Goal: Download file/media

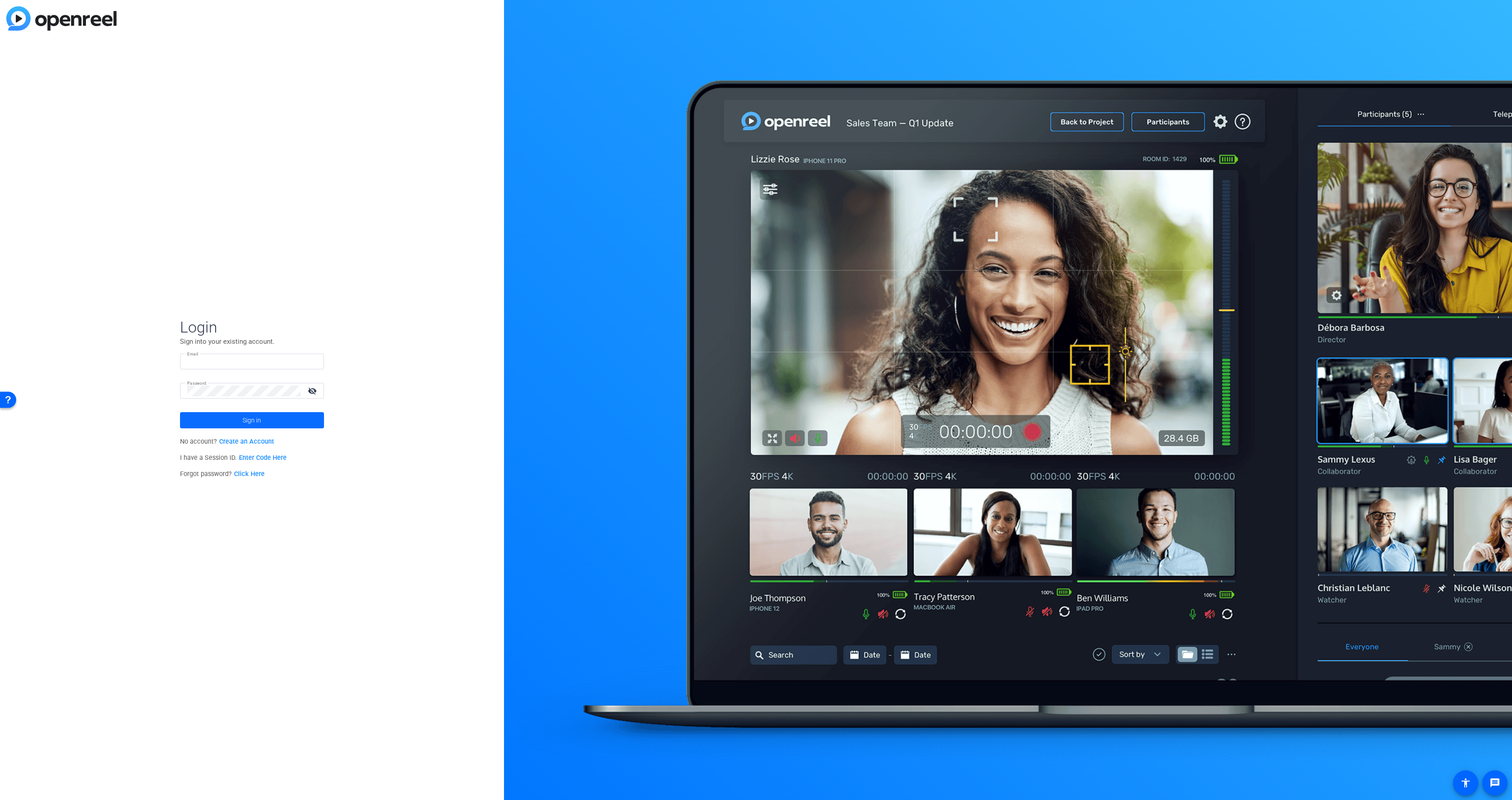
type input "[PERSON_NAME][EMAIL_ADDRESS][PERSON_NAME][DOMAIN_NAME]"
click at [235, 416] on span at bounding box center [252, 420] width 144 height 22
click at [235, 417] on div "[PERSON_NAME] Service Company Limited navigate_next" at bounding box center [252, 423] width 155 height 18
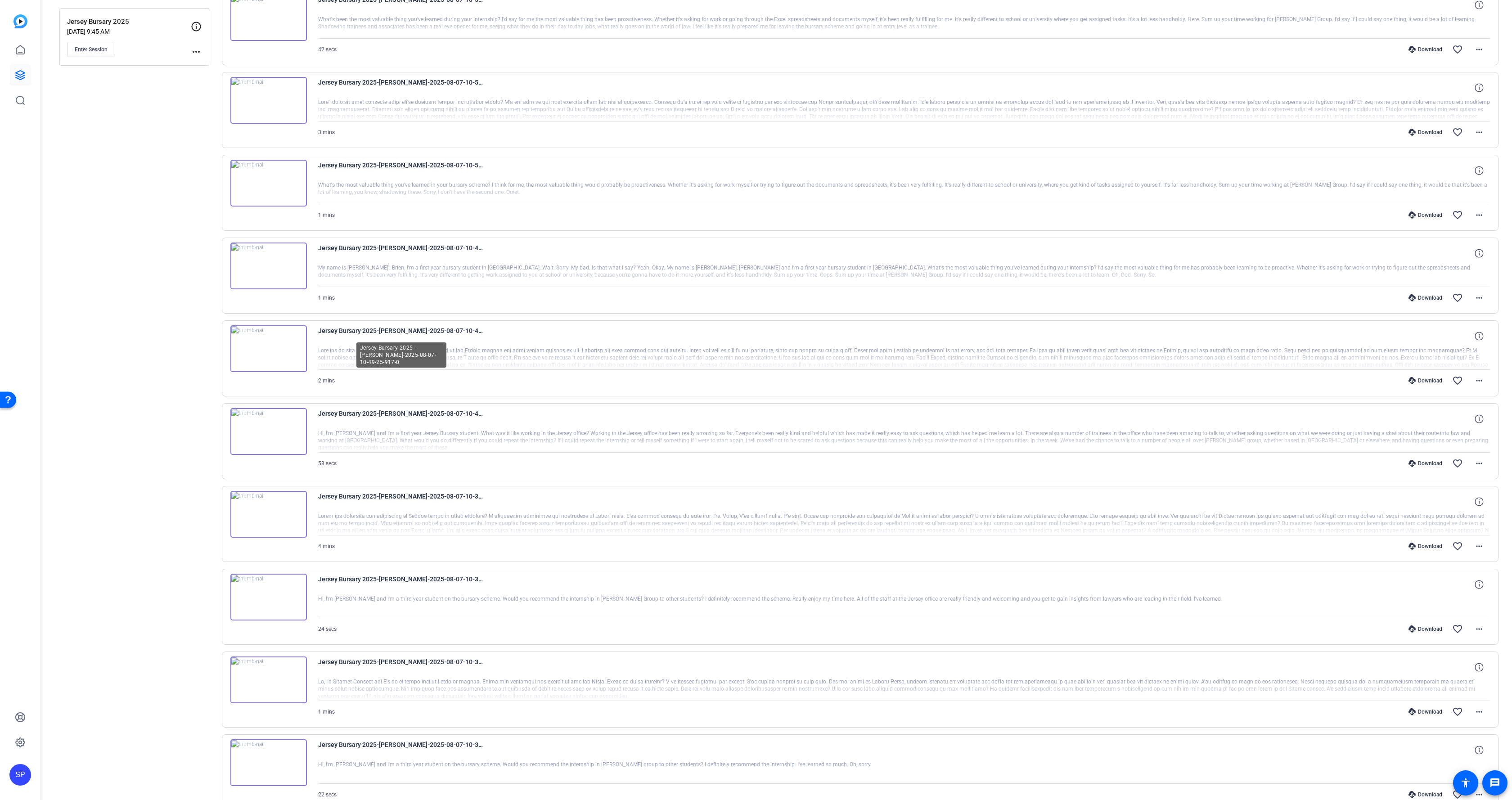
scroll to position [195, 0]
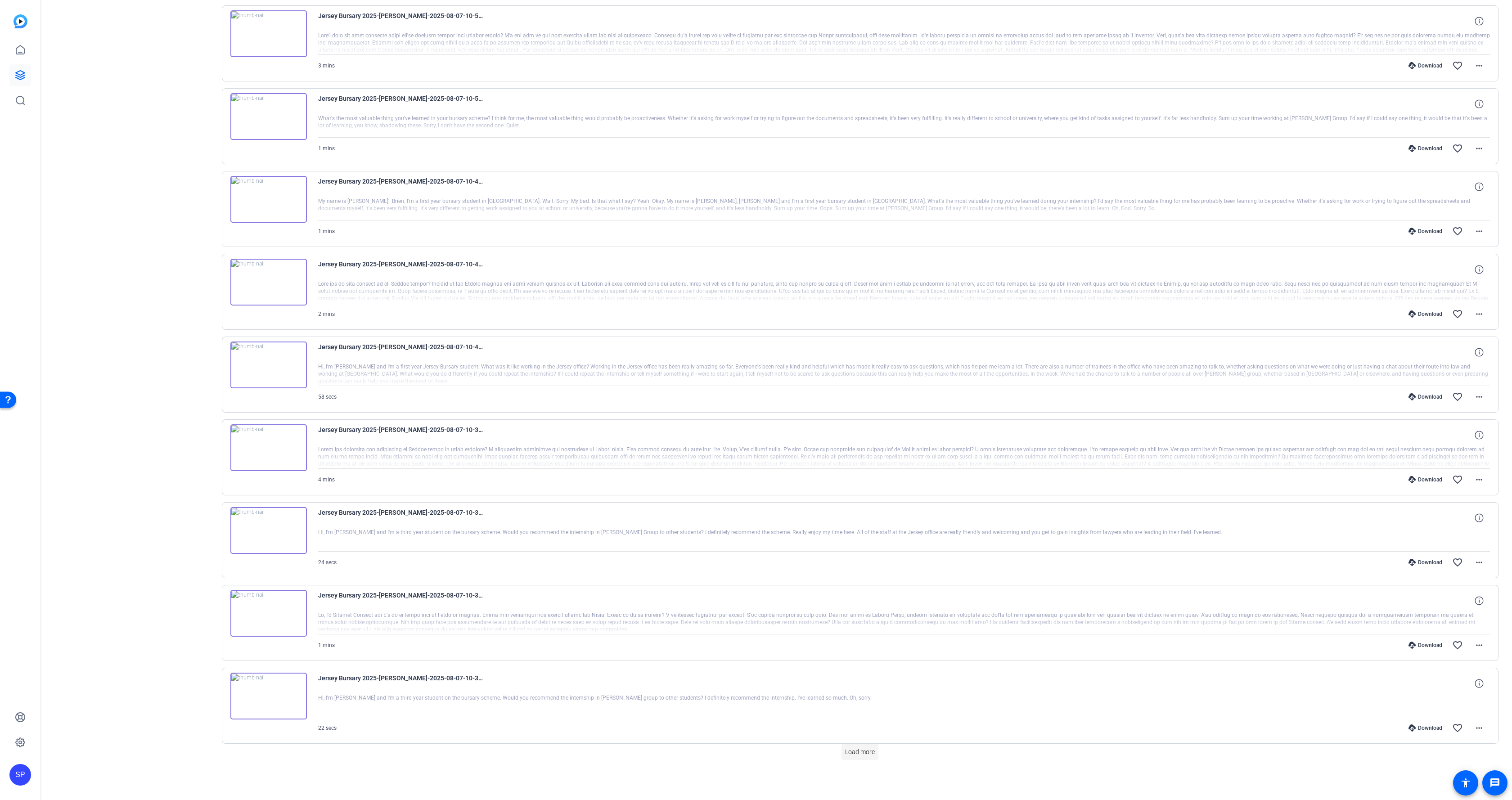
click at [853, 747] on span at bounding box center [860, 752] width 37 height 22
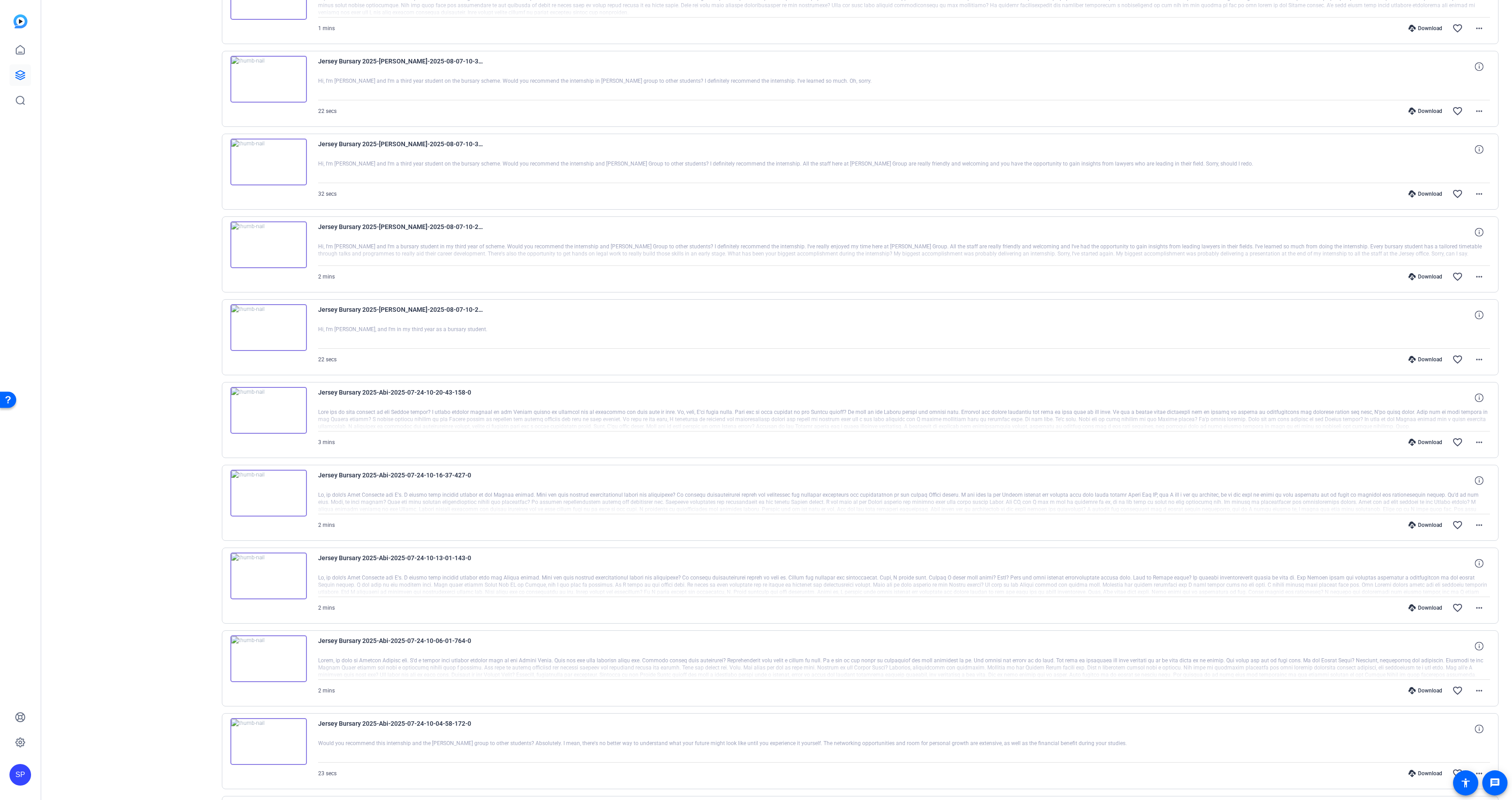
scroll to position [813, 0]
click at [261, 403] on img at bounding box center [269, 410] width 76 height 47
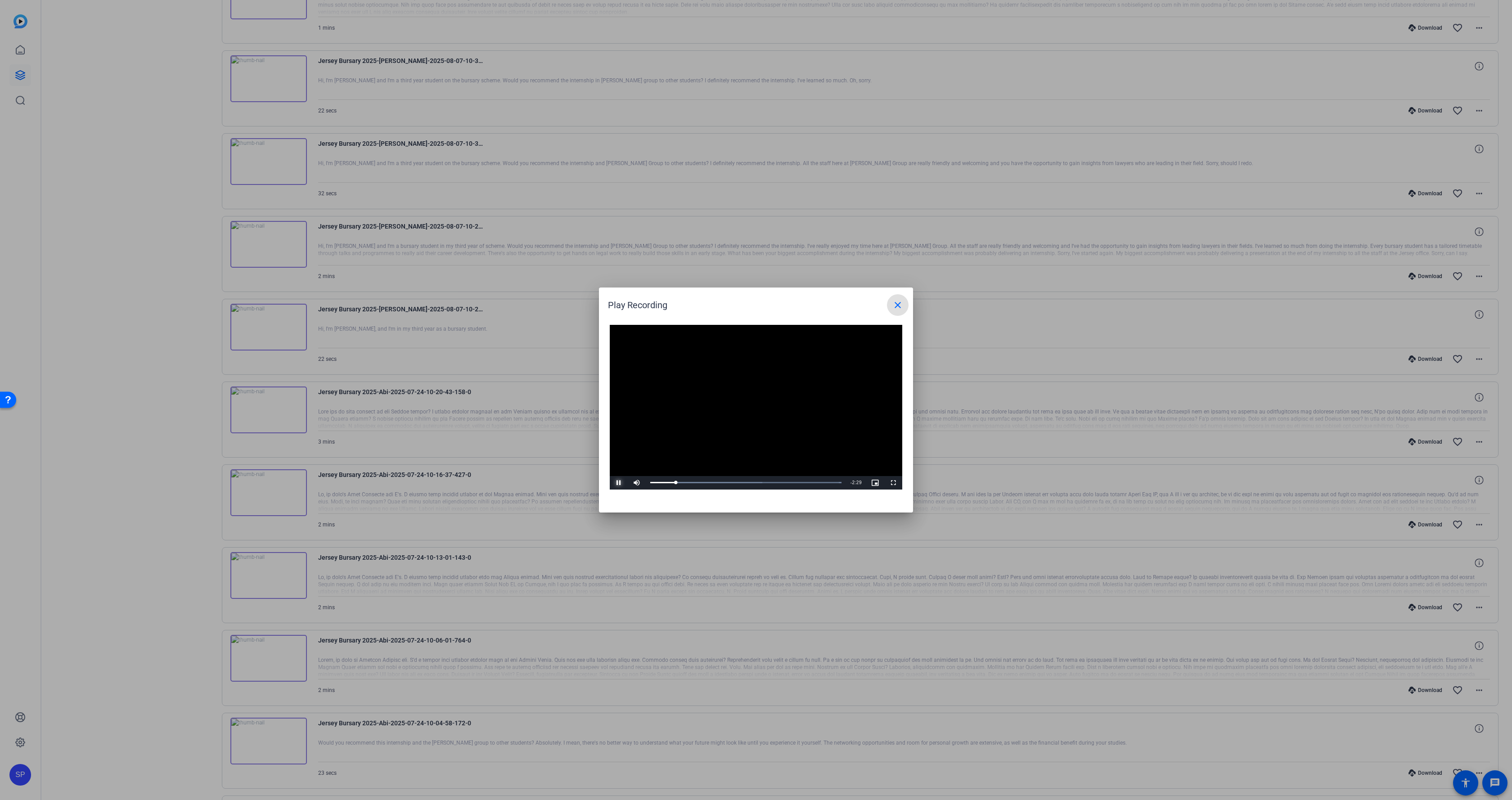
click at [621, 483] on span "Video Player" at bounding box center [619, 483] width 18 height 0
click at [899, 303] on mat-icon "close" at bounding box center [897, 305] width 11 height 11
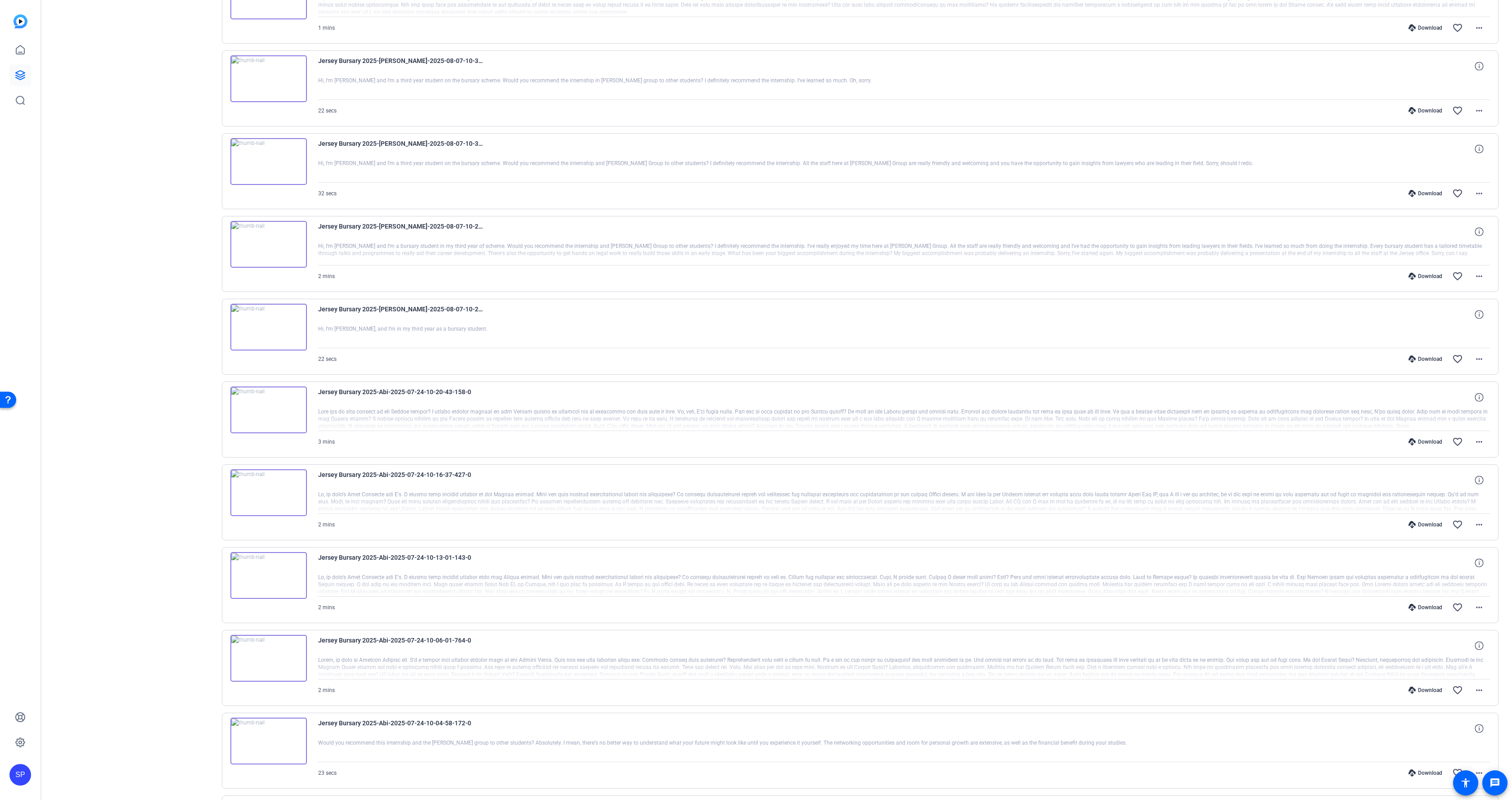
click at [1419, 441] on div "Download" at bounding box center [1425, 442] width 43 height 7
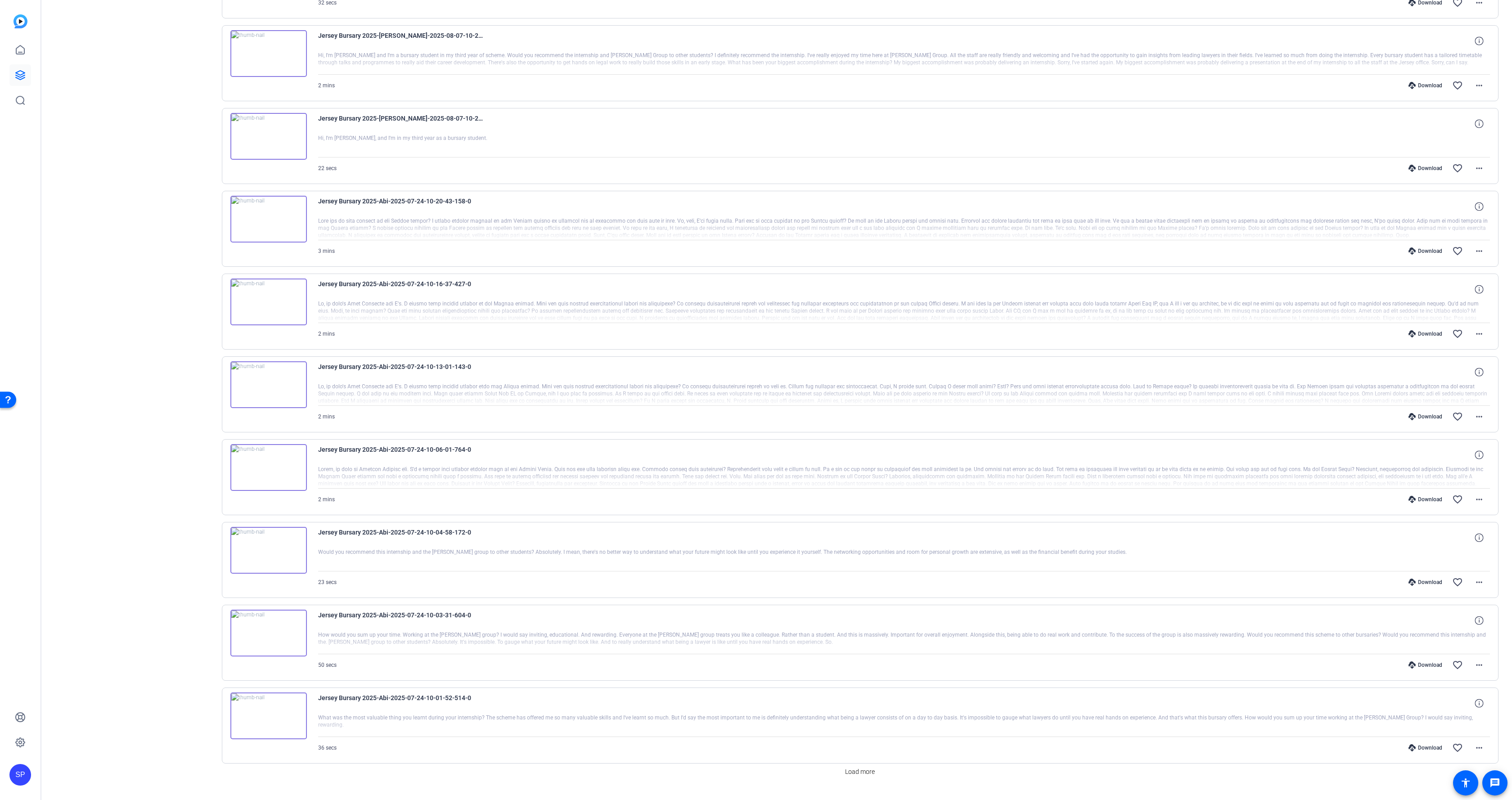
scroll to position [1012, 0]
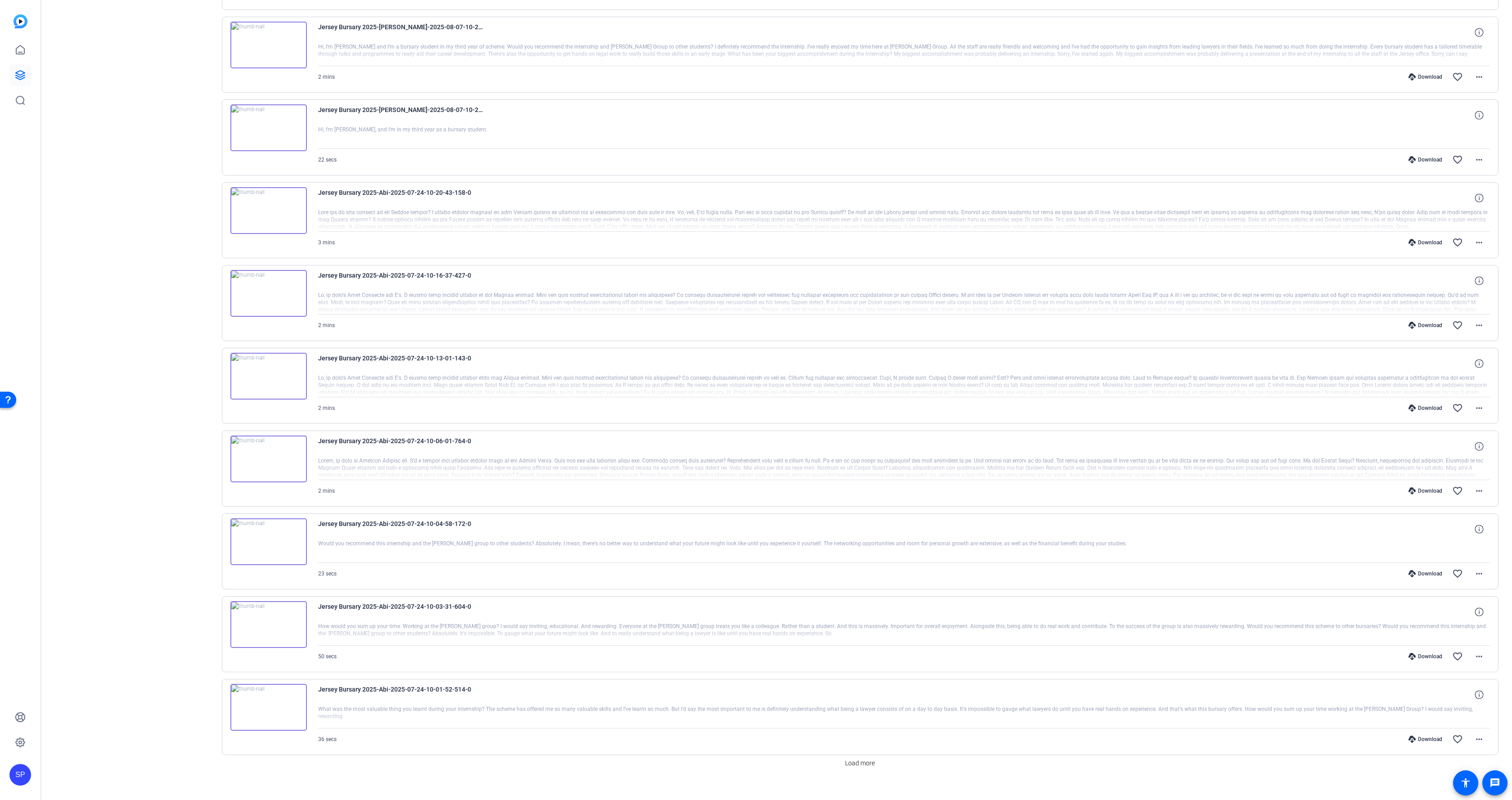
click at [272, 458] on img at bounding box center [269, 459] width 76 height 47
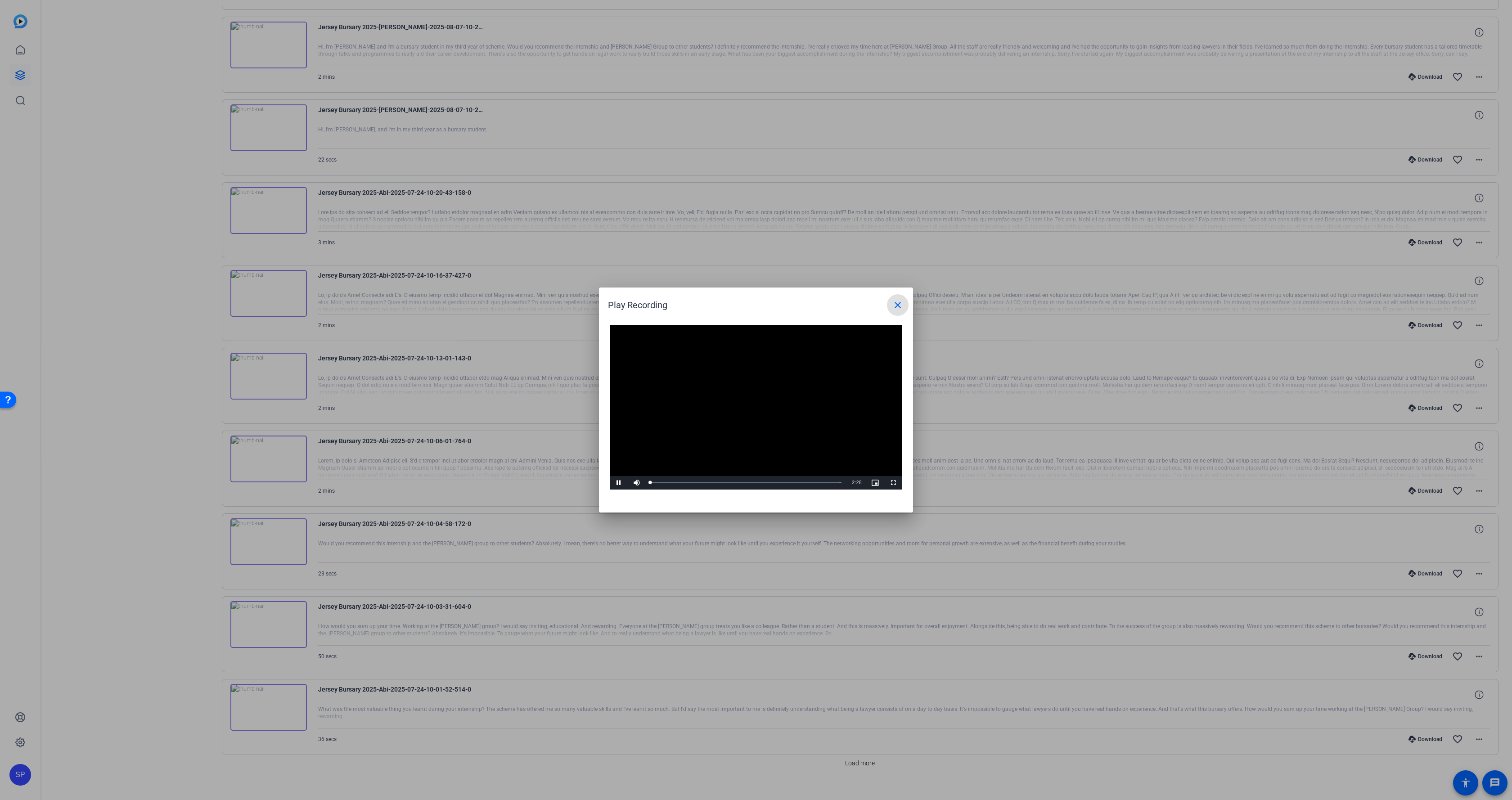
click at [776, 402] on video "Video Player" at bounding box center [756, 407] width 292 height 165
click at [898, 306] on mat-icon "close" at bounding box center [897, 305] width 11 height 11
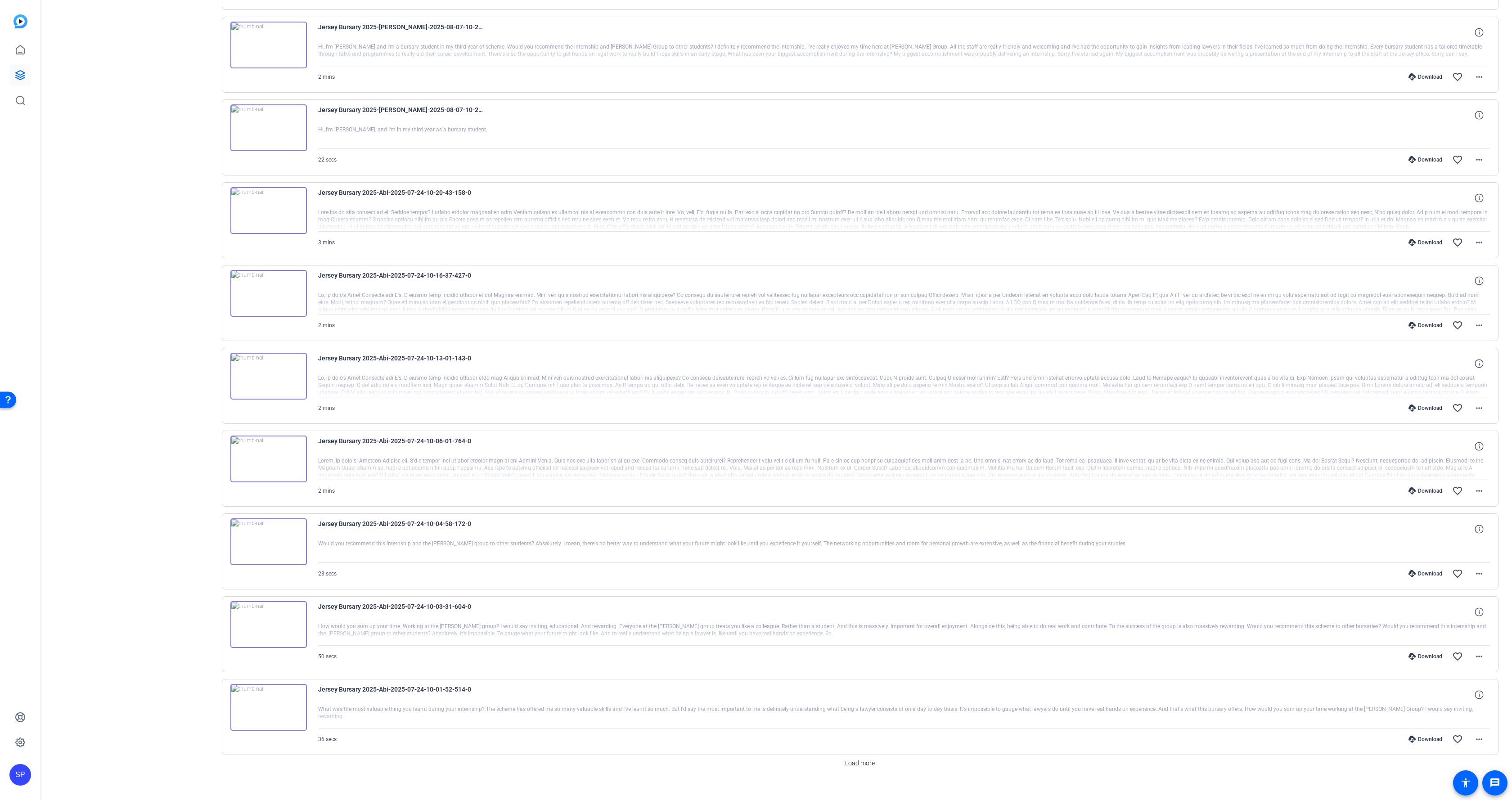
click at [1425, 491] on div "Download" at bounding box center [1425, 491] width 43 height 7
